Goal: Go to known website: Access a specific website the user already knows

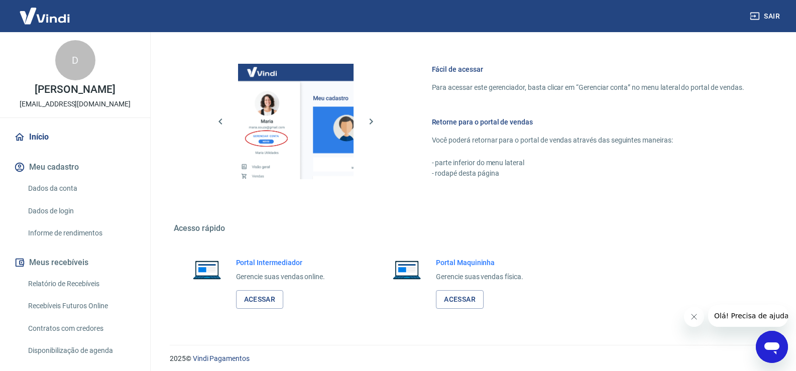
scroll to position [412, 0]
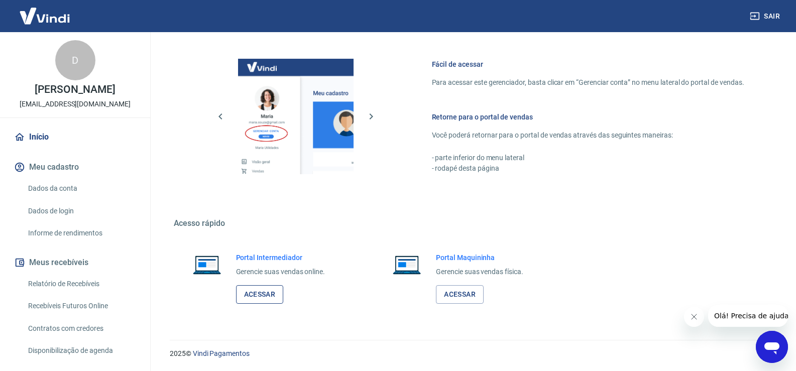
click at [259, 296] on link "Acessar" at bounding box center [260, 294] width 48 height 19
